Goal: Task Accomplishment & Management: Manage account settings

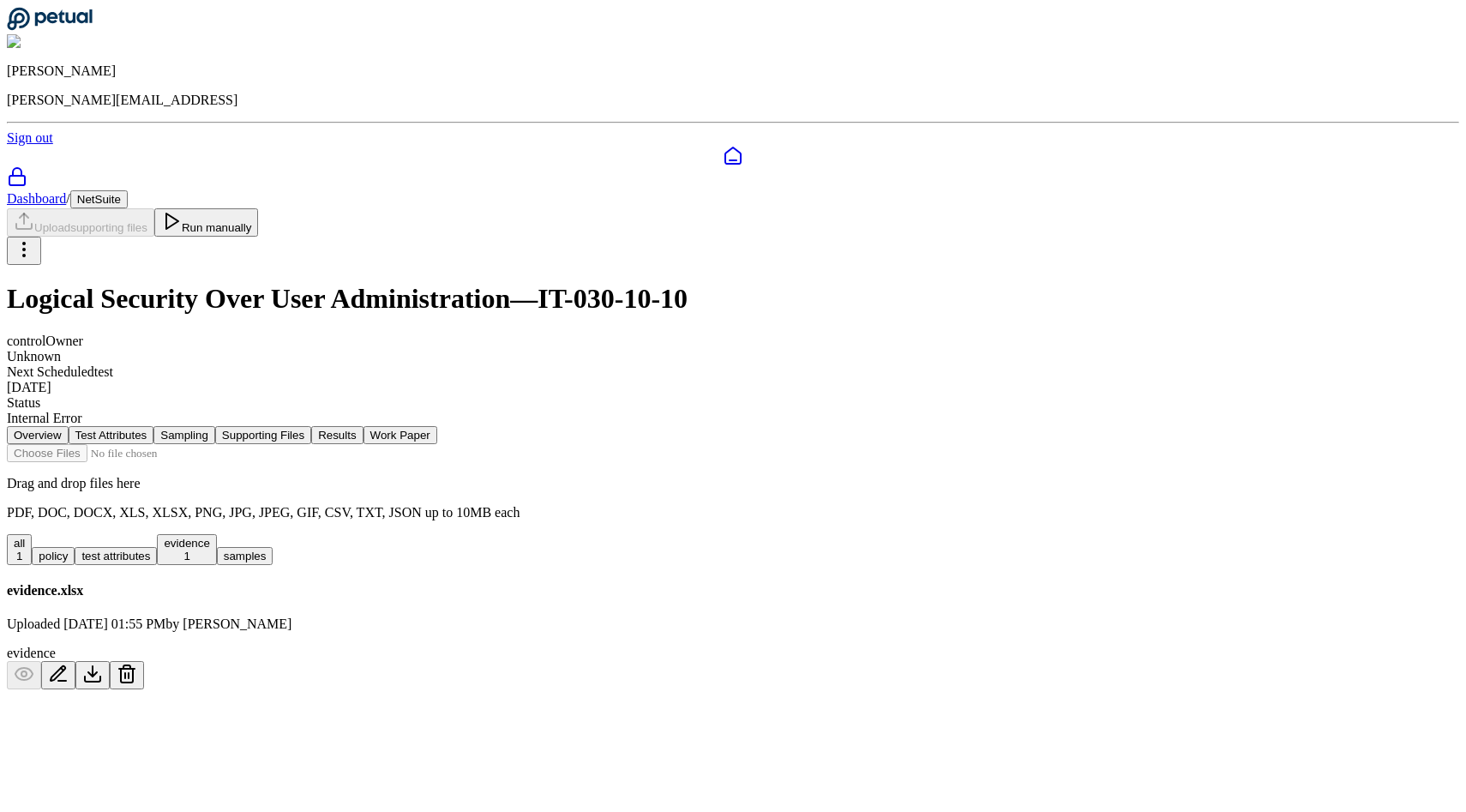
click at [259, 208] on button "Run manually" at bounding box center [206, 222] width 105 height 28
click at [154, 426] on button "Test Attributes" at bounding box center [111, 434] width 86 height 18
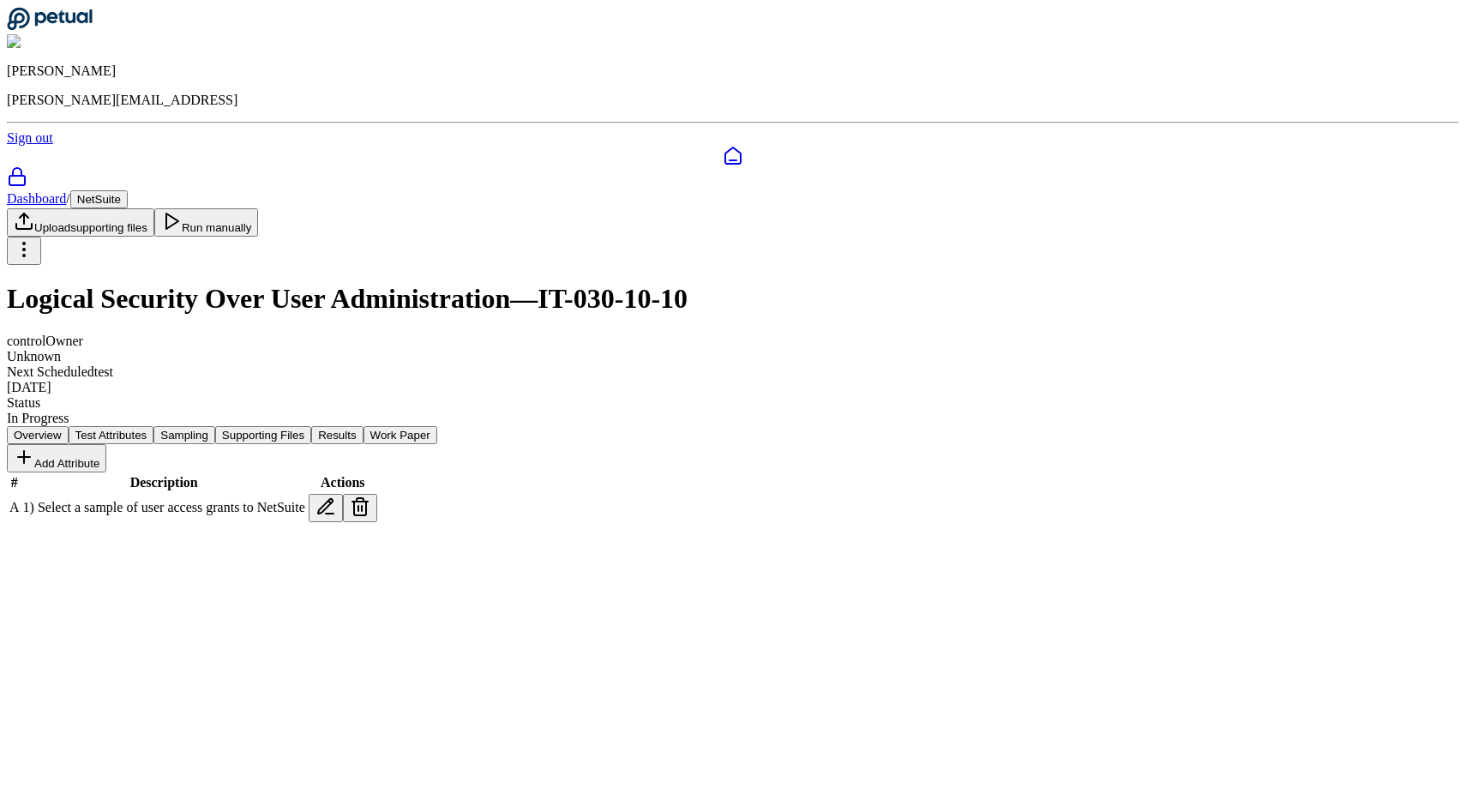
click at [215, 426] on button "Sampling" at bounding box center [184, 434] width 62 height 18
click at [311, 426] on button "Supporting Files" at bounding box center [262, 434] width 96 height 18
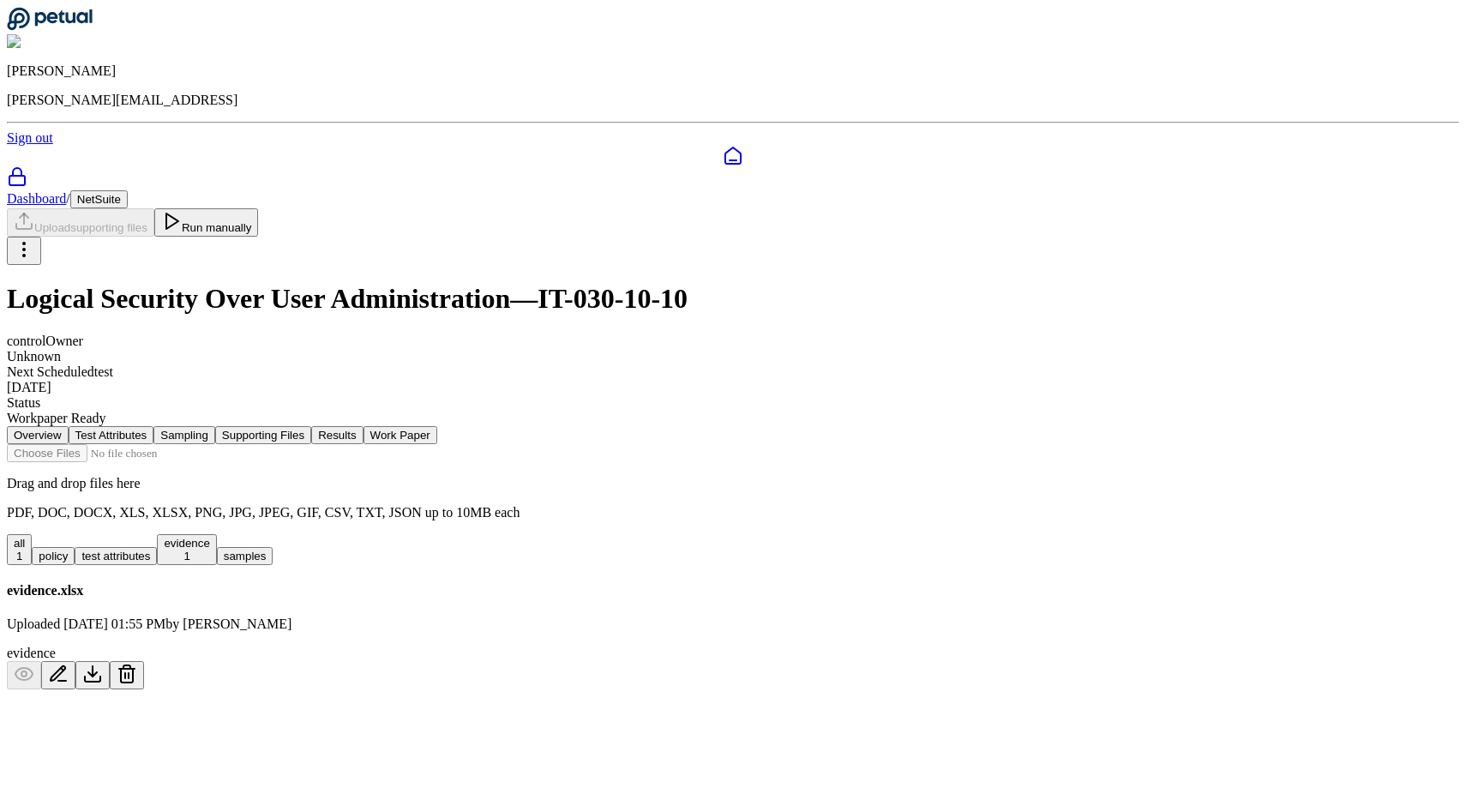
click at [362, 426] on button "Results" at bounding box center [336, 434] width 51 height 18
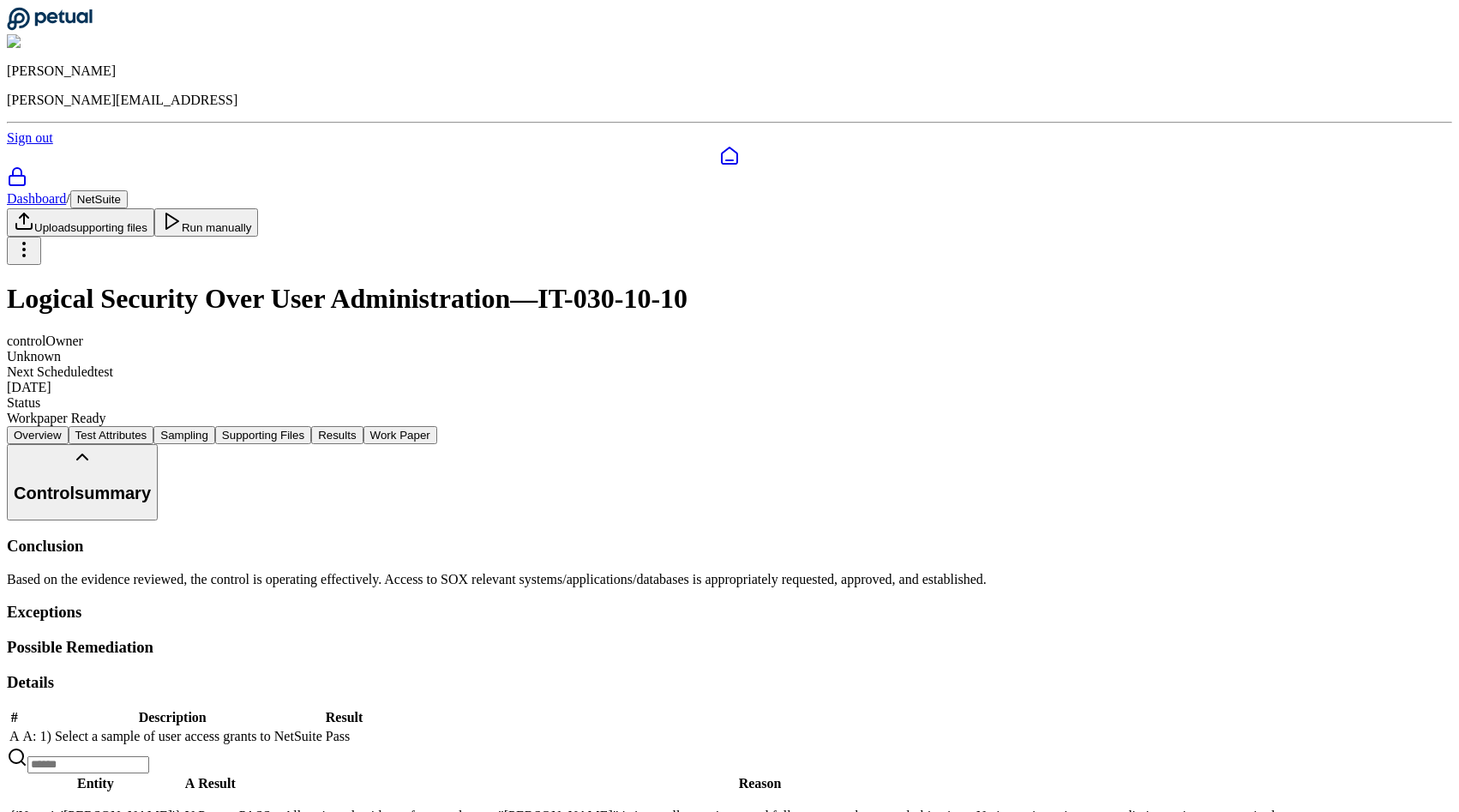
click at [158, 444] on button "Control summary" at bounding box center [82, 483] width 151 height 77
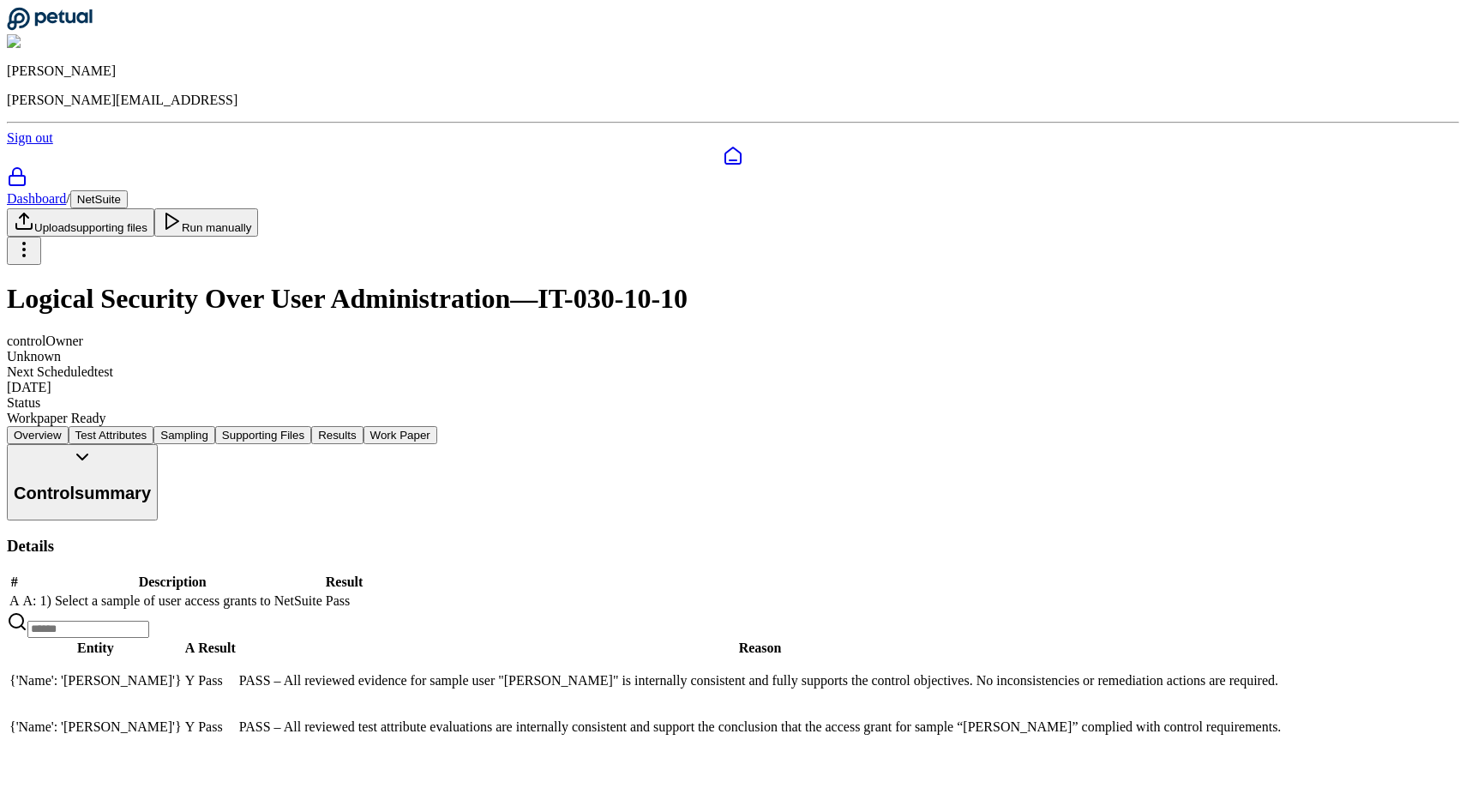
click at [437, 426] on button "Work Paper" at bounding box center [400, 434] width 74 height 18
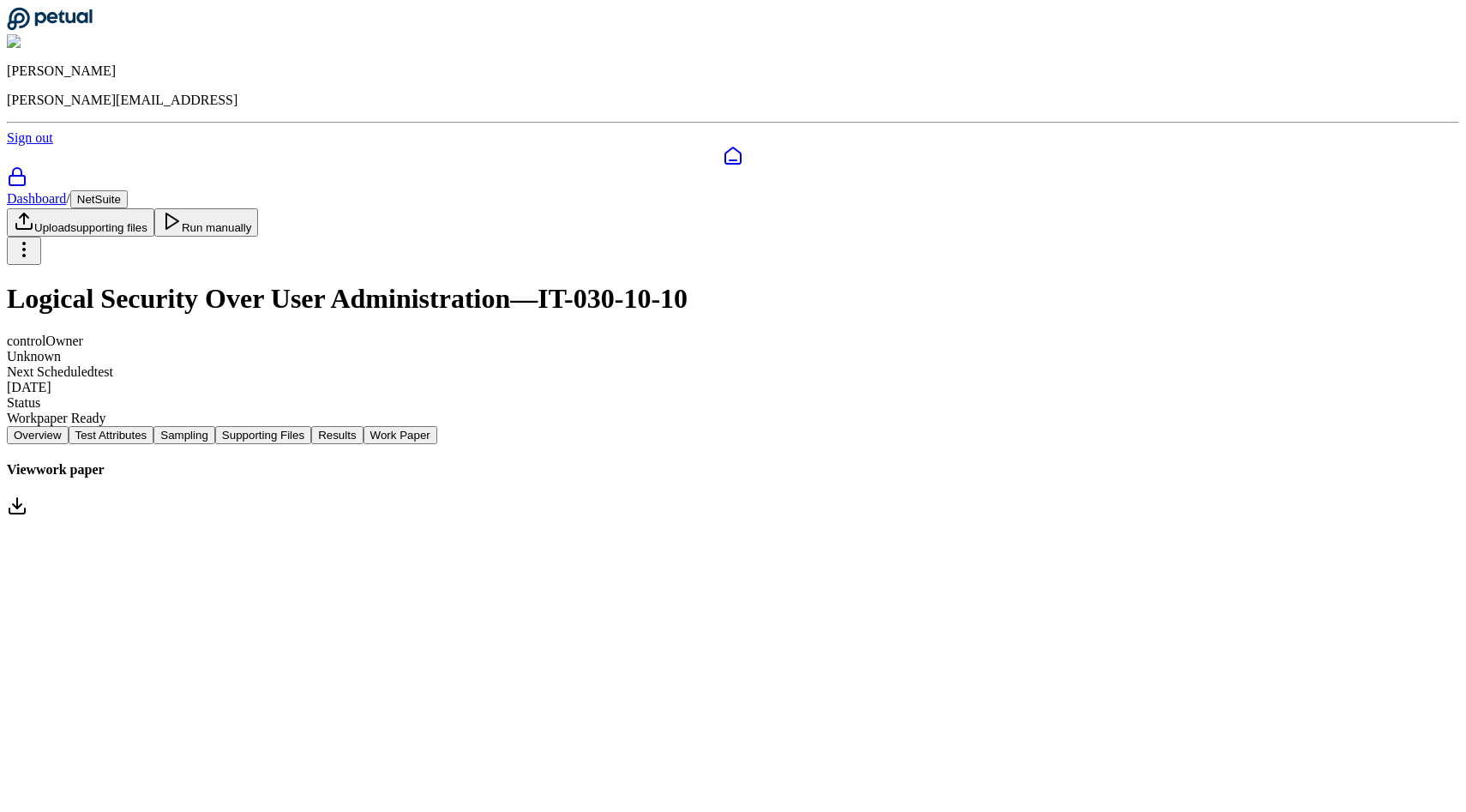
click at [362, 426] on button "Results" at bounding box center [336, 434] width 51 height 18
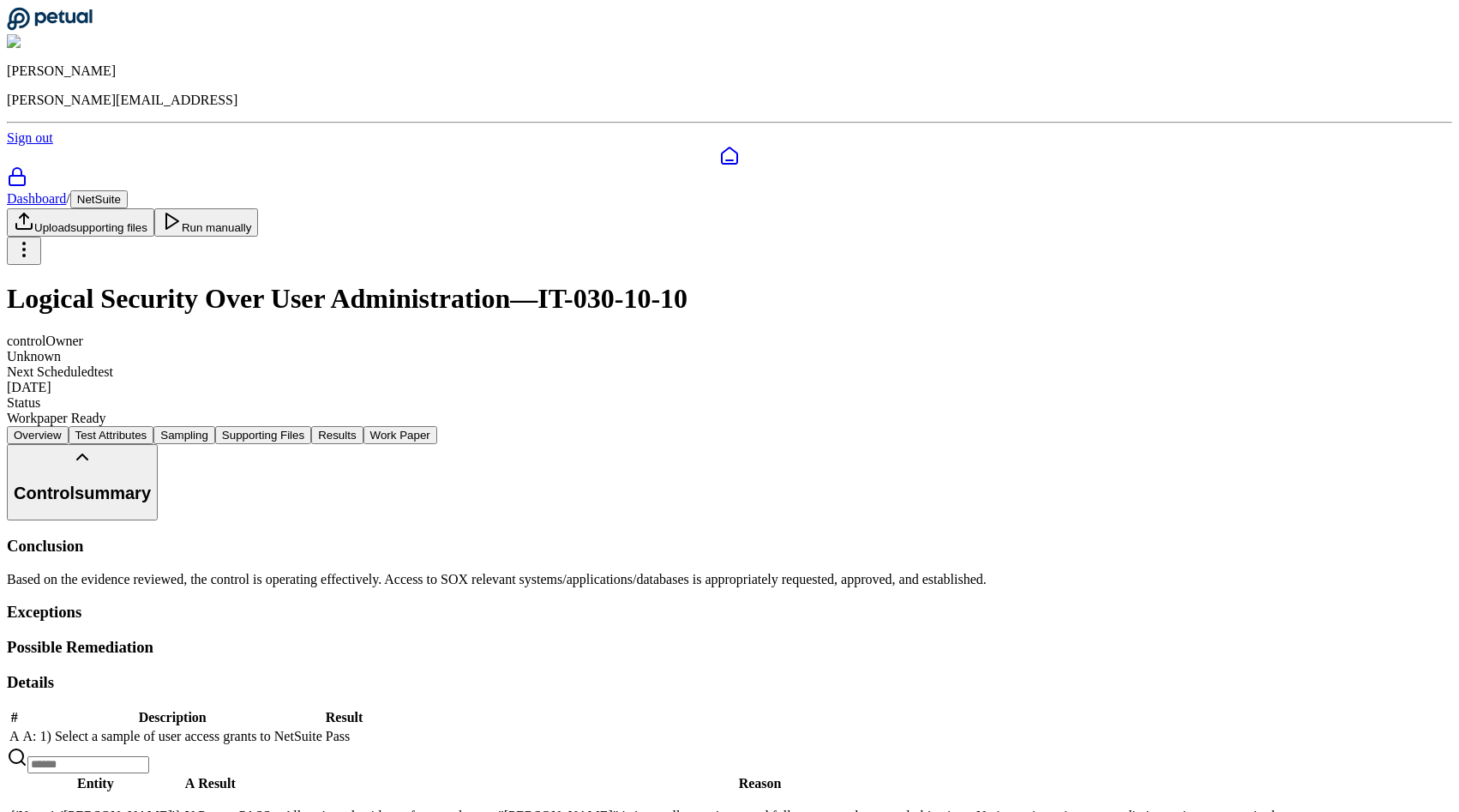
click at [311, 426] on button "Supporting Files" at bounding box center [262, 434] width 96 height 18
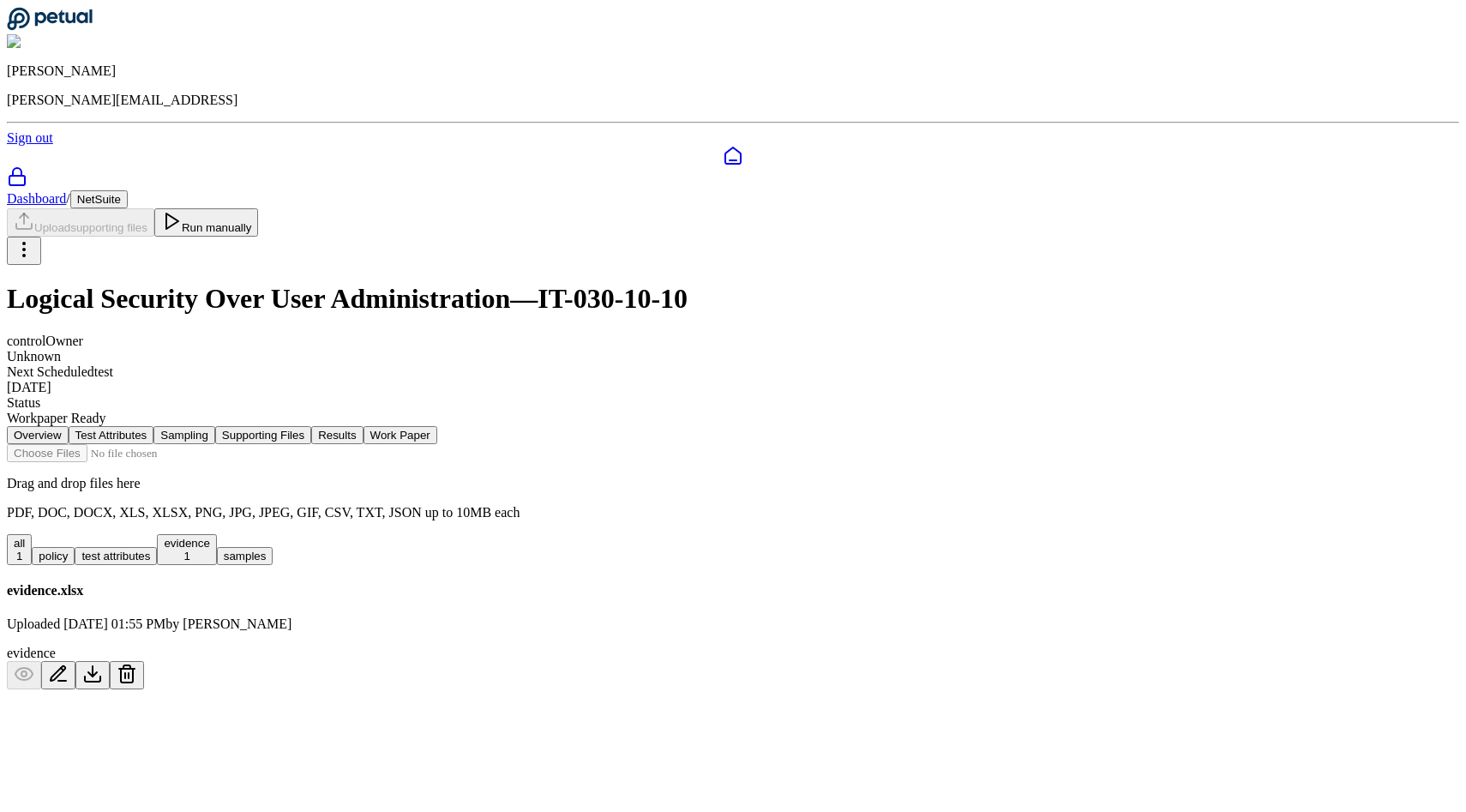
click at [453, 426] on nav "Overview Test Attributes Sampling Supporting Files Results Work Paper" at bounding box center [733, 434] width 1453 height 18
click at [1275, 103] on html "Andrew Li andrew@petual.ai Sign out Dashboard / NetSuite Upload supporting file…" at bounding box center [733, 351] width 1466 height 703
click at [352, 217] on html "Andrew Li andrew@petual.ai Sign out Dashboard / NetSuite Upload supporting file…" at bounding box center [733, 351] width 1466 height 703
click at [723, 146] on icon at bounding box center [733, 156] width 21 height 21
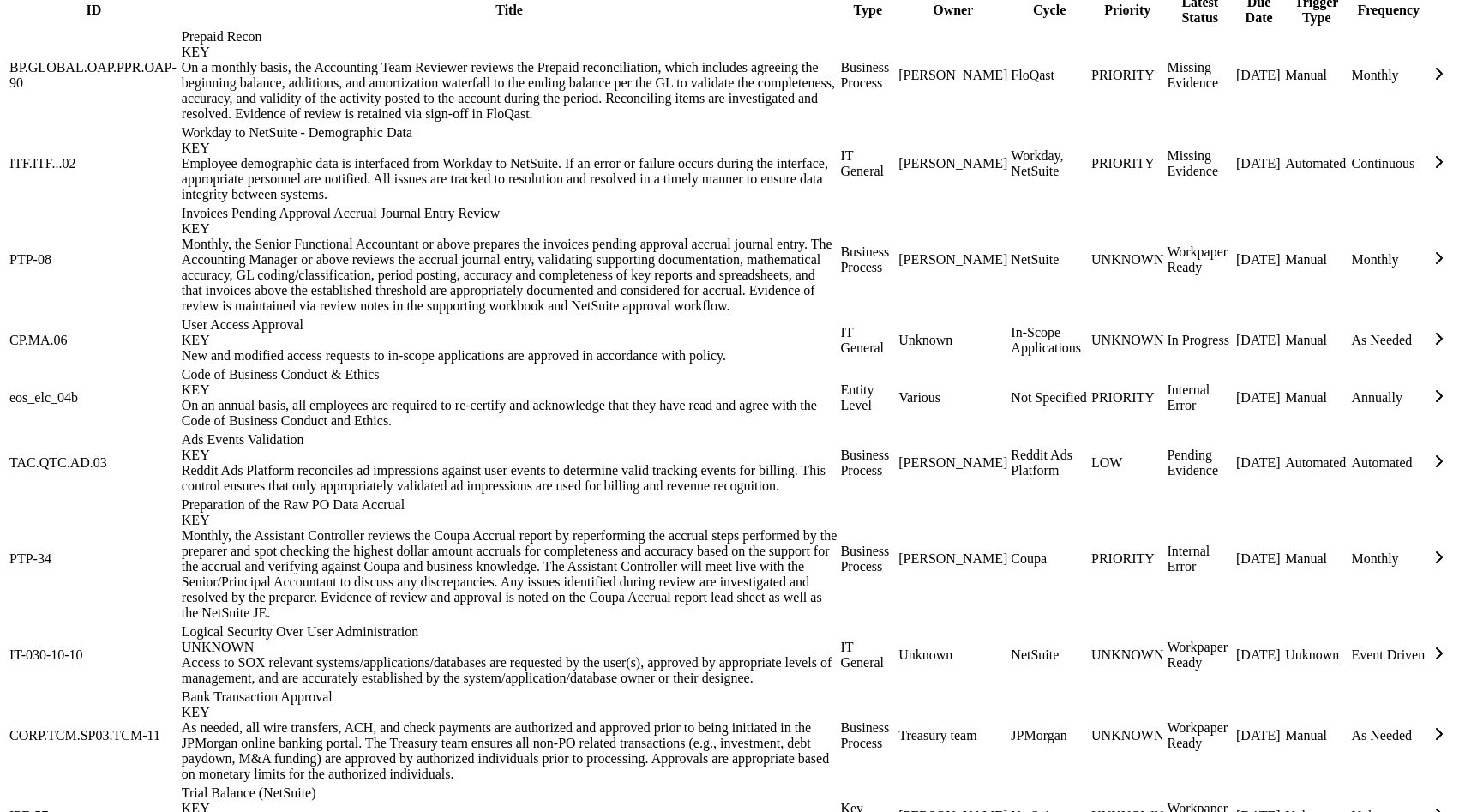
scroll to position [1071, 0]
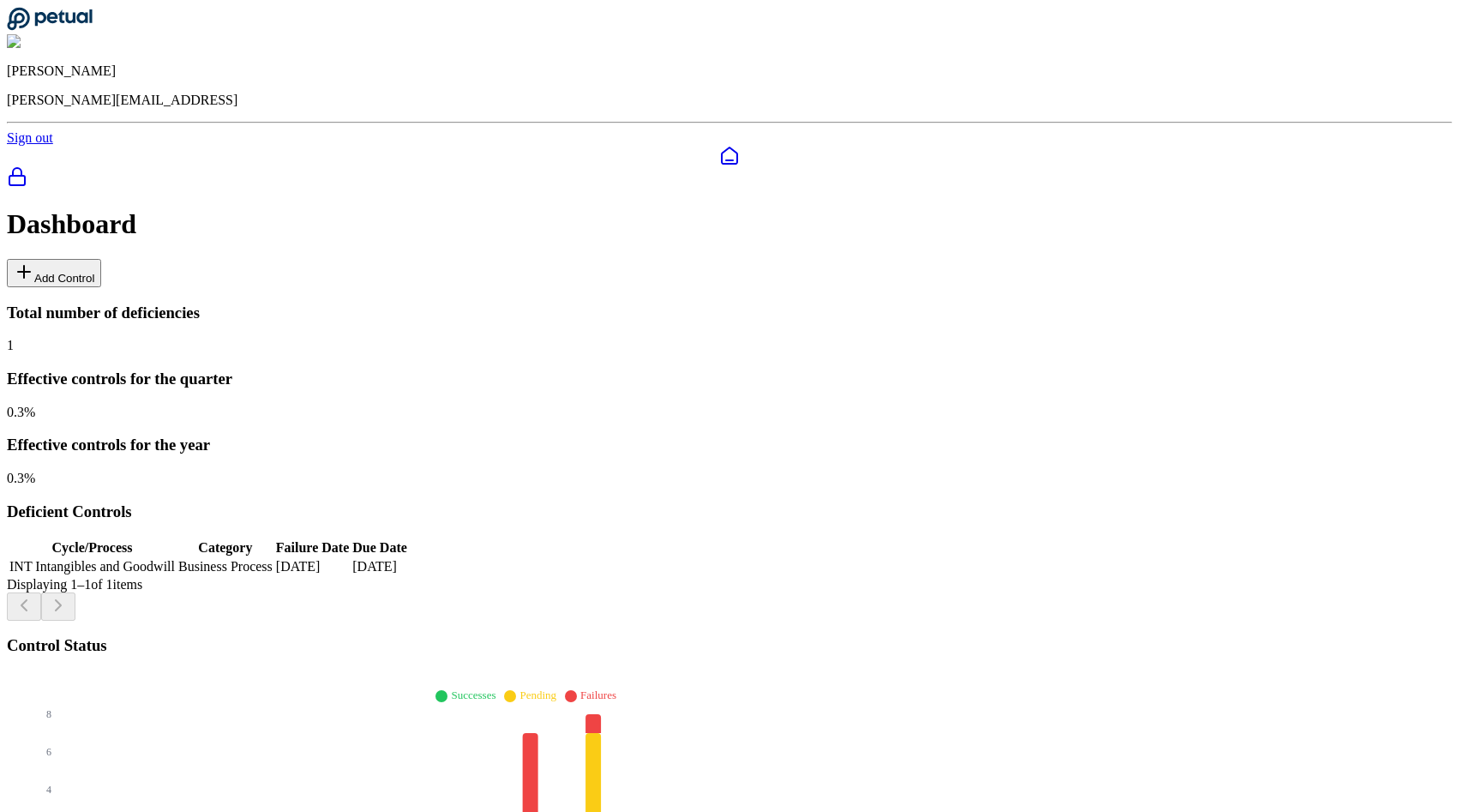
click at [53, 131] on link "Sign out" at bounding box center [30, 138] width 47 height 15
